Goal: Task Accomplishment & Management: Manage account settings

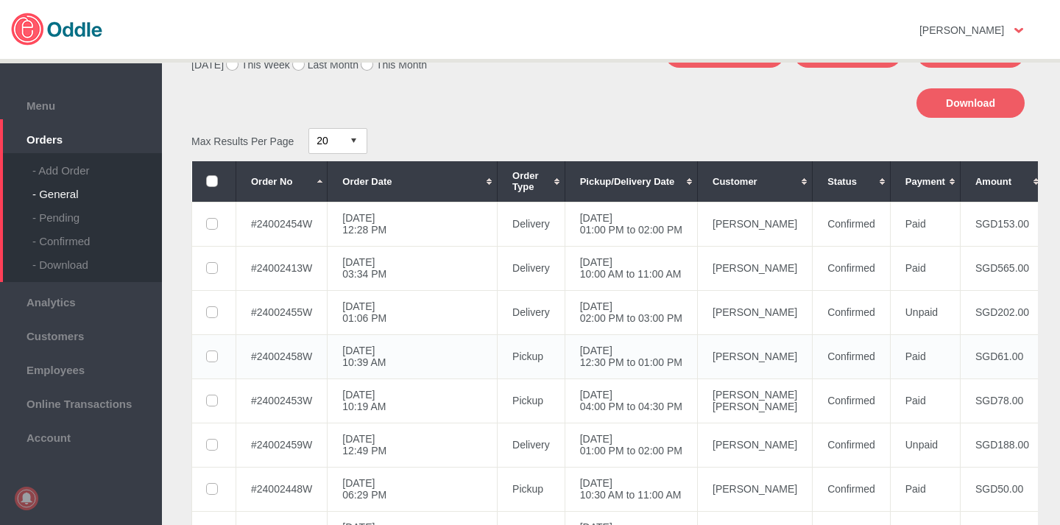
scroll to position [116, 0]
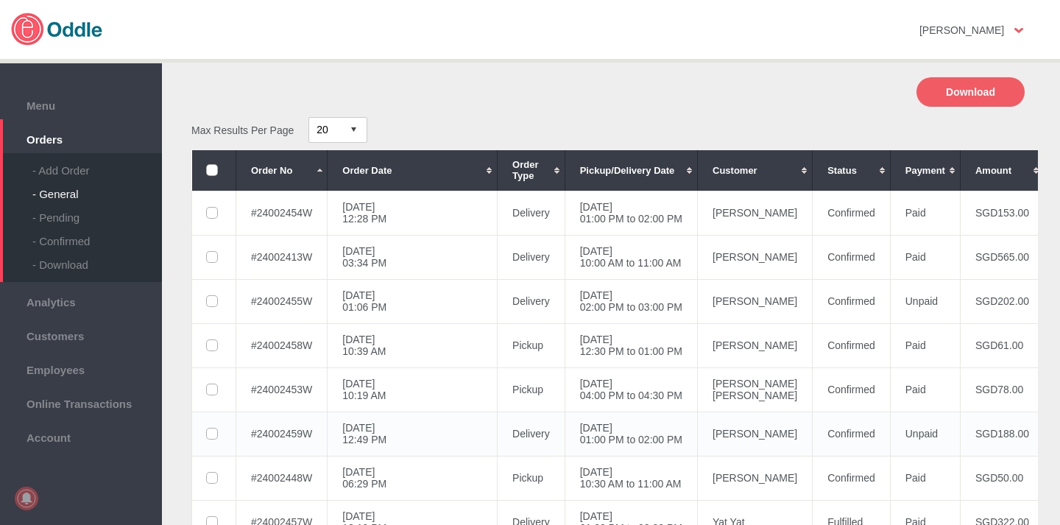
click at [698, 433] on td "[PERSON_NAME]" at bounding box center [755, 433] width 115 height 44
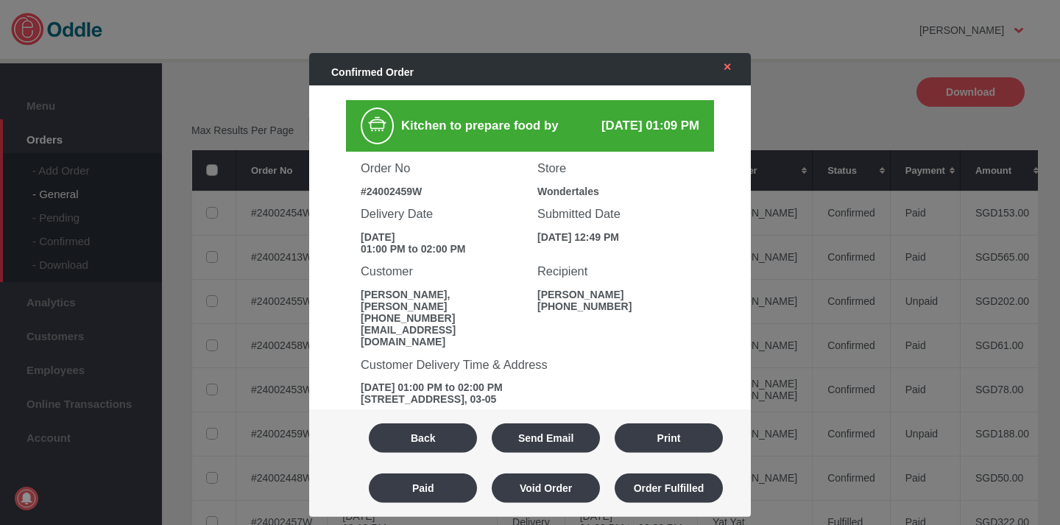
scroll to position [0, 0]
click at [445, 483] on button "Paid" at bounding box center [423, 487] width 108 height 29
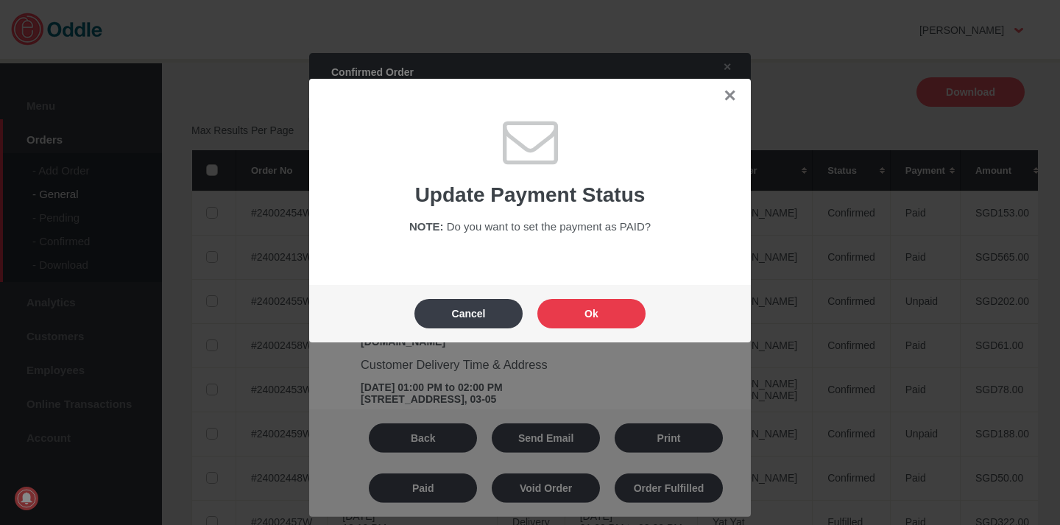
click at [585, 312] on button "Ok" at bounding box center [591, 313] width 108 height 29
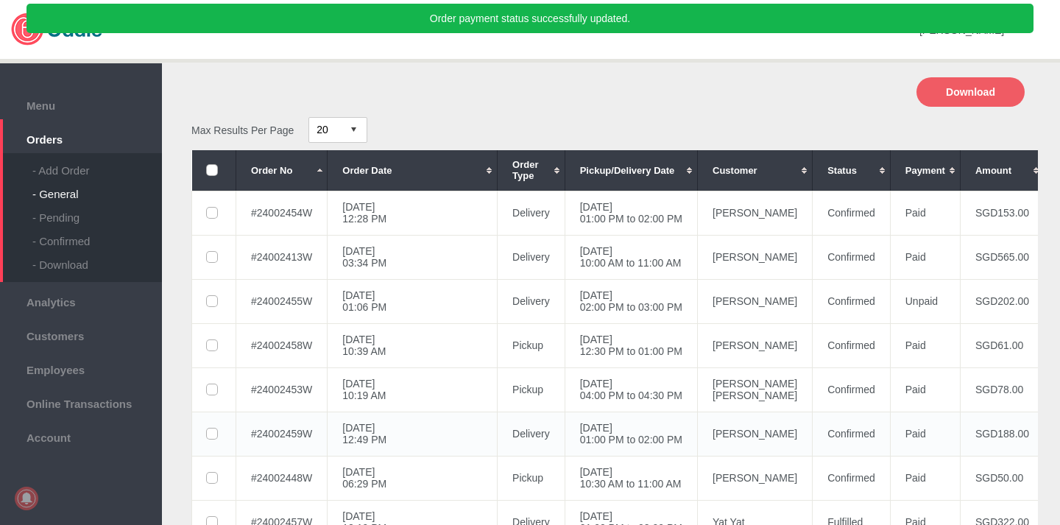
click at [607, 434] on td "[DATE] 01:00 PM to 02:00 PM" at bounding box center [631, 433] width 132 height 44
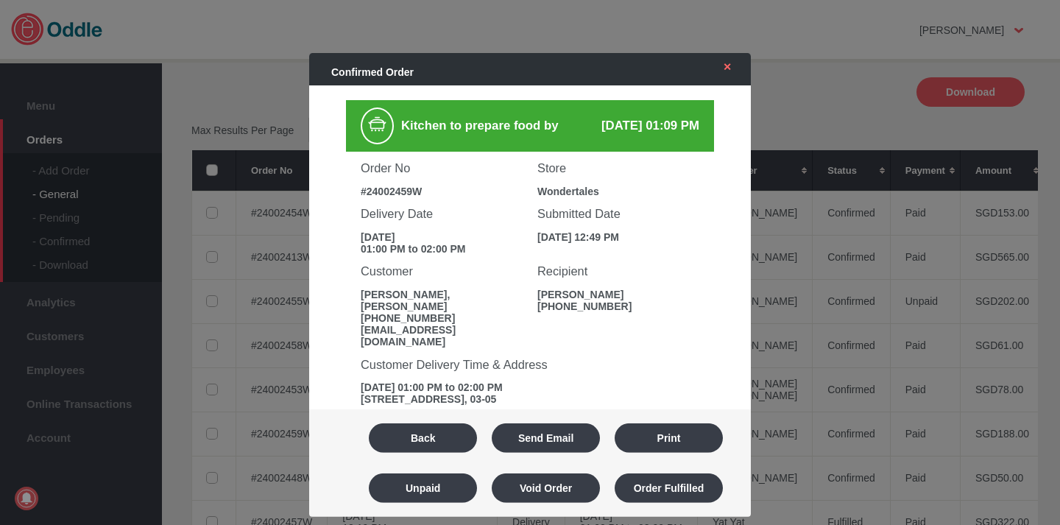
click at [730, 70] on link "✕" at bounding box center [723, 66] width 31 height 26
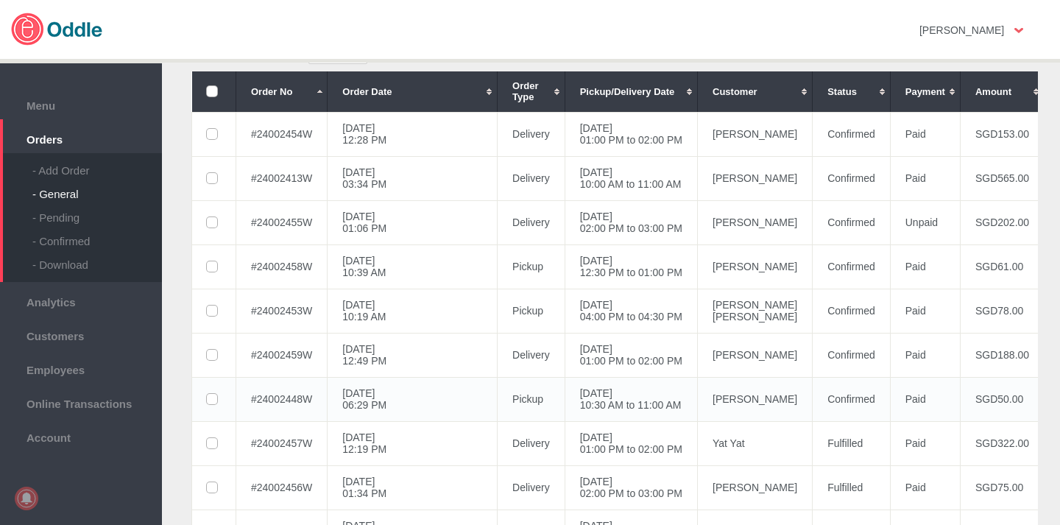
scroll to position [194, 0]
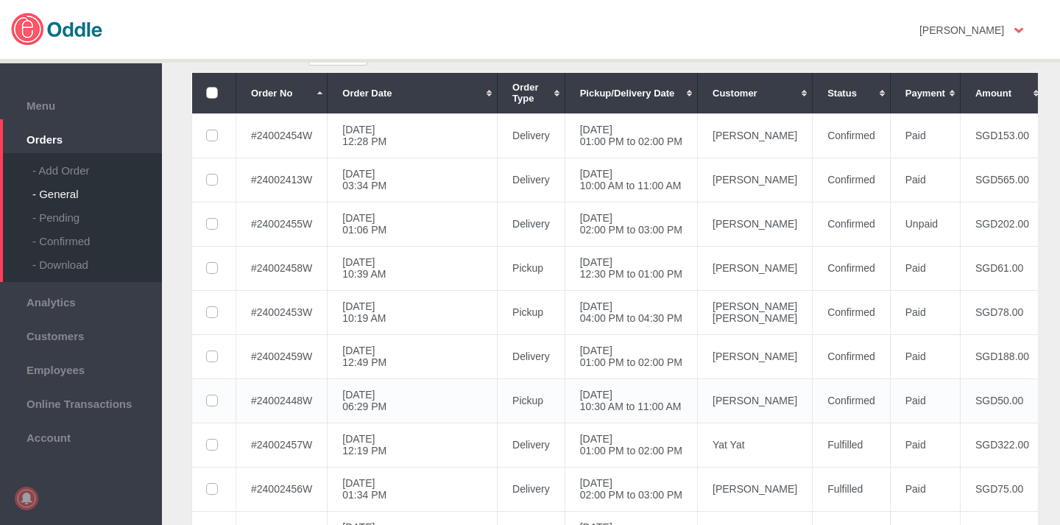
click at [698, 395] on td "[PERSON_NAME]" at bounding box center [755, 400] width 115 height 44
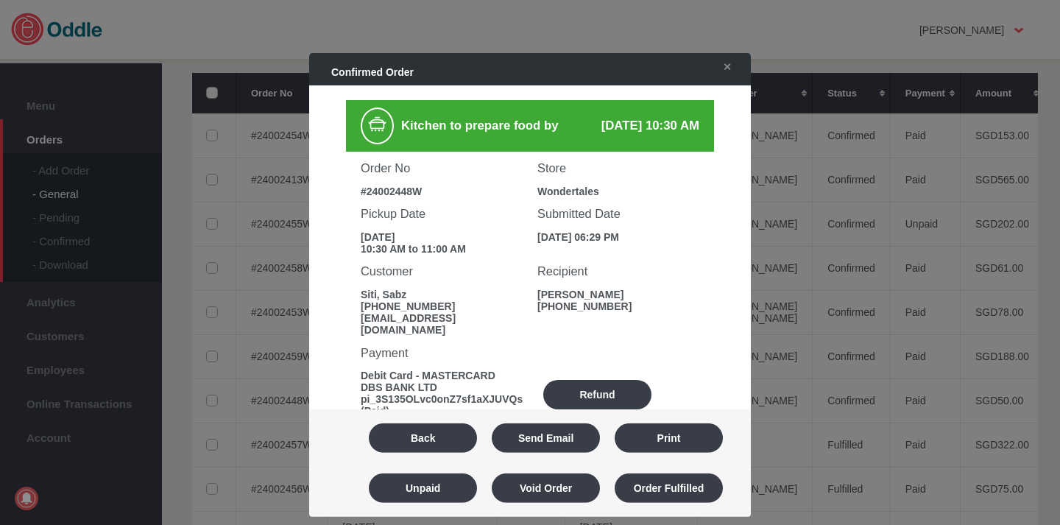
click at [801, 213] on div at bounding box center [530, 262] width 1060 height 525
click at [683, 496] on button "Order Fulfilled" at bounding box center [669, 487] width 108 height 29
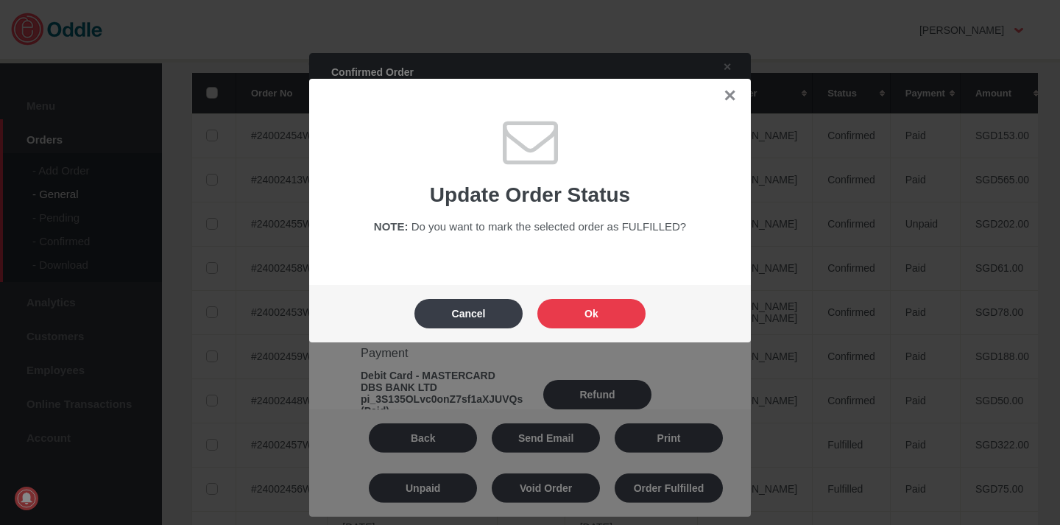
click at [595, 313] on button "Ok" at bounding box center [591, 313] width 108 height 29
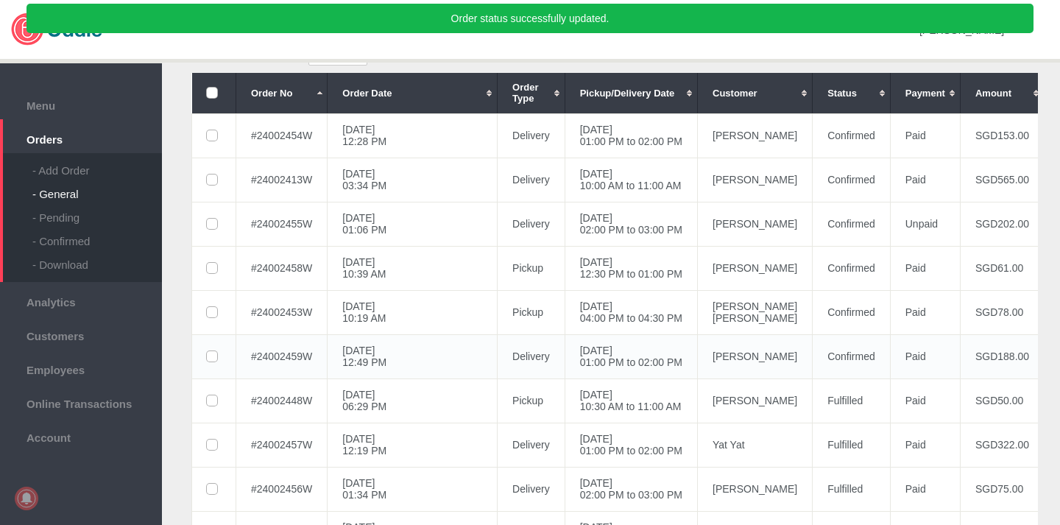
click at [698, 362] on td "[PERSON_NAME]" at bounding box center [755, 356] width 115 height 44
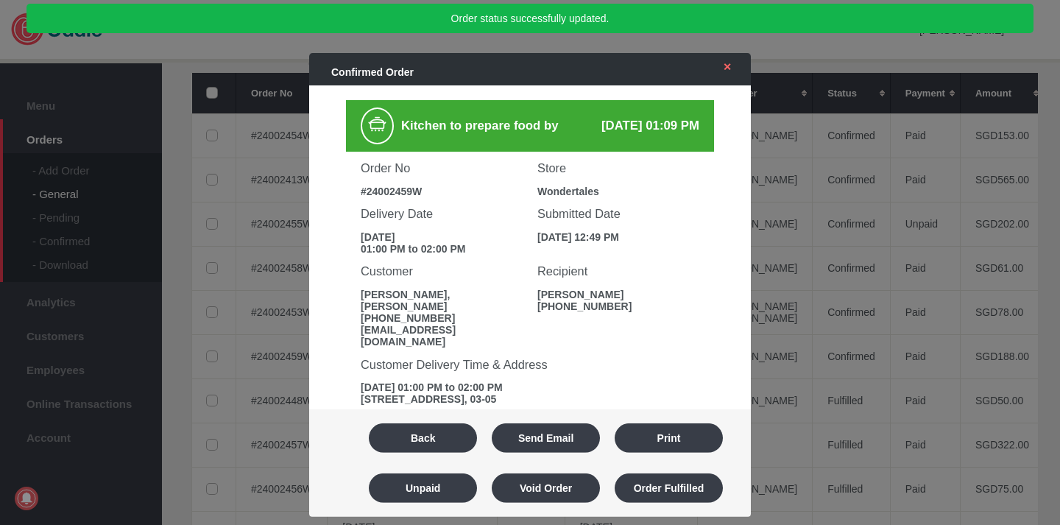
click at [732, 71] on link "✕" at bounding box center [723, 66] width 31 height 26
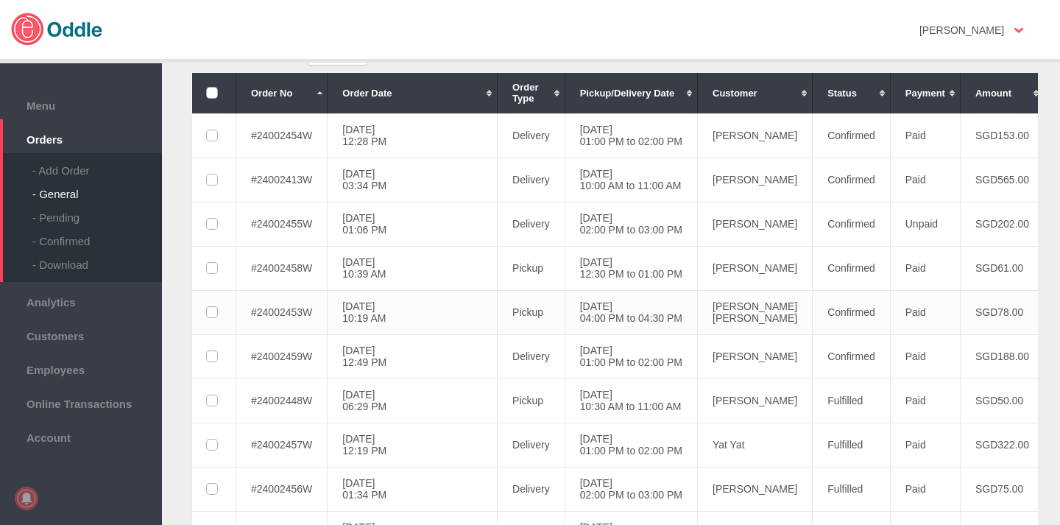
click at [698, 312] on td "[PERSON_NAME] [PERSON_NAME]" at bounding box center [755, 312] width 115 height 44
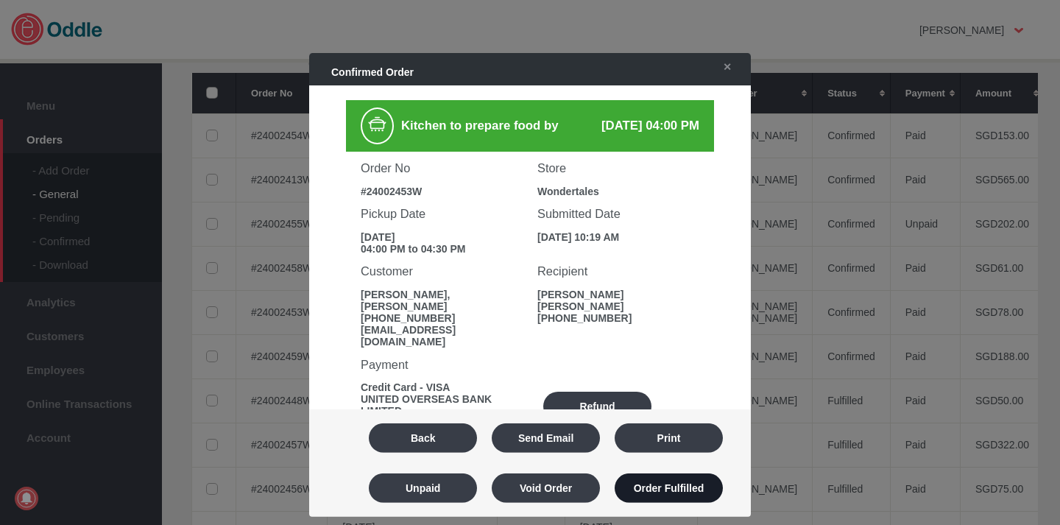
click at [669, 489] on button "Order Fulfilled" at bounding box center [669, 487] width 108 height 29
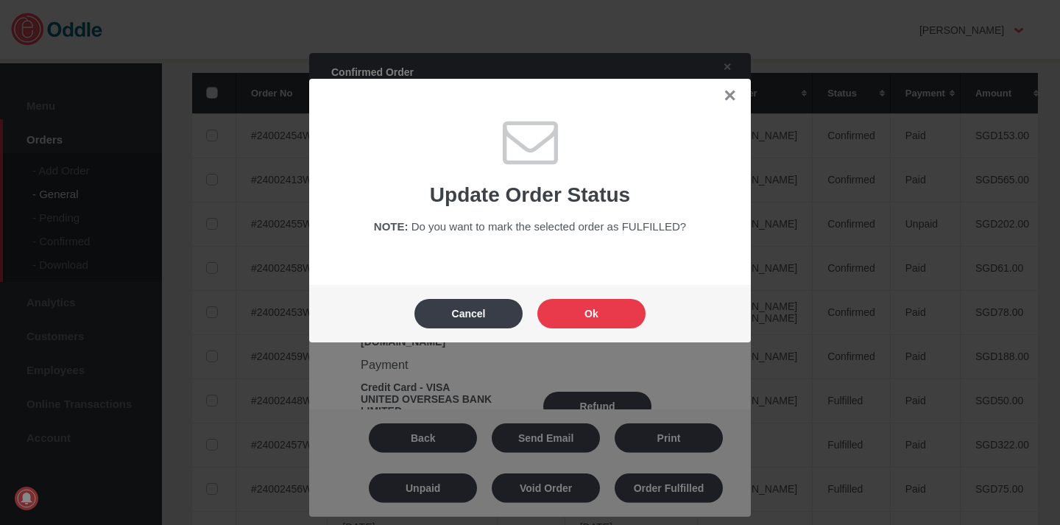
click at [620, 321] on button "Ok" at bounding box center [591, 313] width 108 height 29
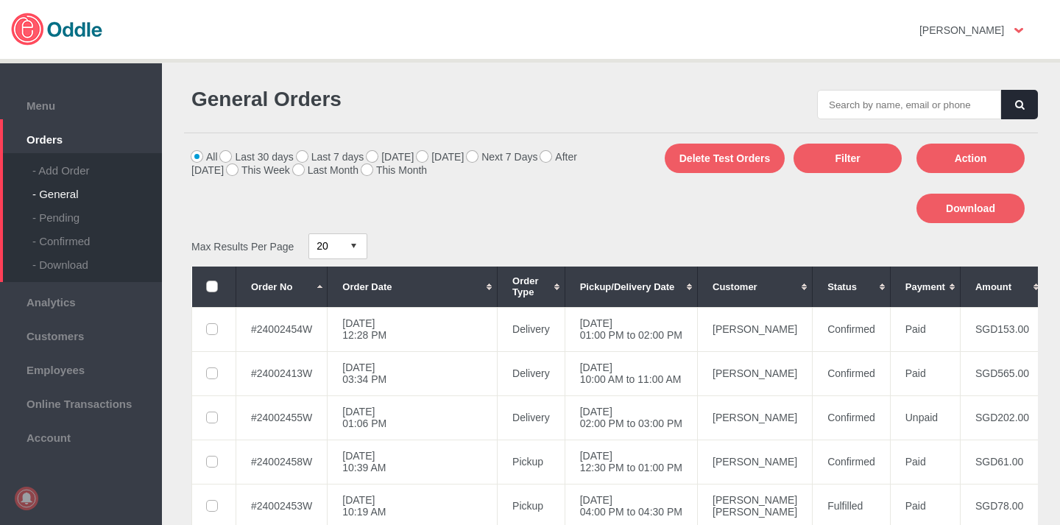
scroll to position [0, 0]
